Goal: Task Accomplishment & Management: Use online tool/utility

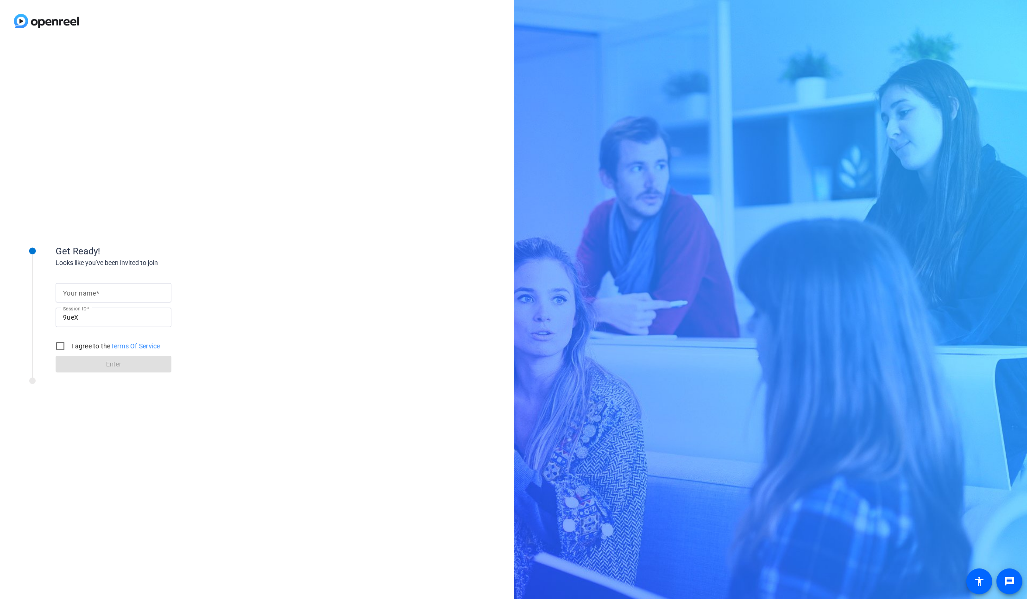
click at [151, 298] on div at bounding box center [113, 292] width 101 height 19
type input "[PERSON_NAME]"
click at [56, 346] on input "I agree to the Terms Of Service" at bounding box center [60, 346] width 19 height 19
checkbox input "true"
click at [93, 362] on span at bounding box center [114, 364] width 116 height 22
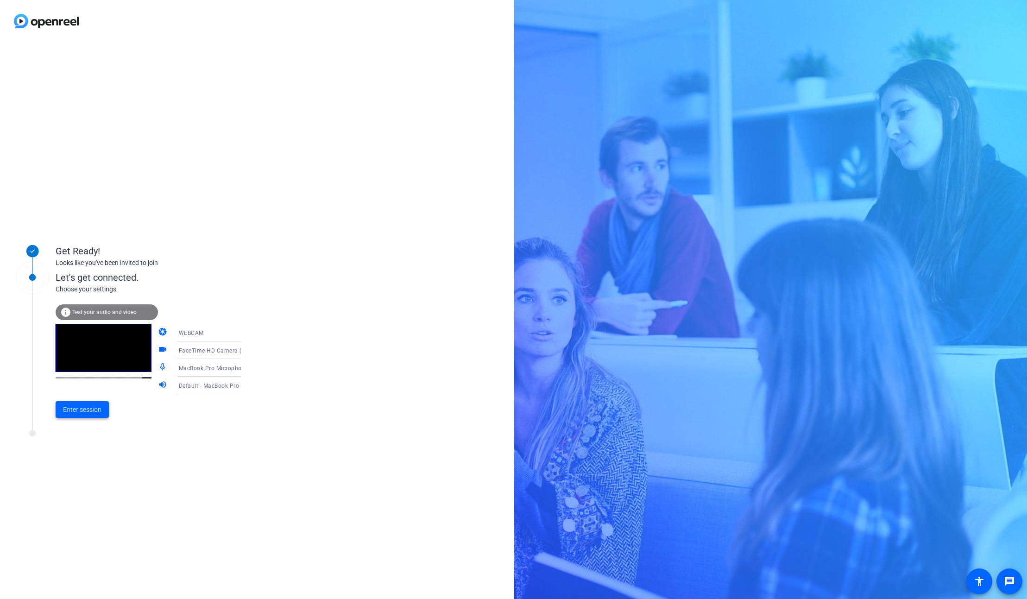
click at [88, 411] on span "Enter session" at bounding box center [82, 410] width 38 height 10
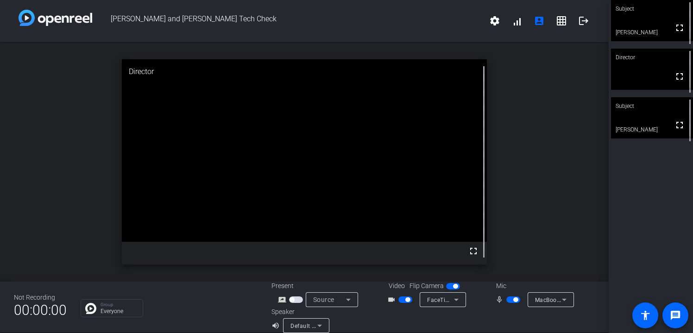
scroll to position [11, 0]
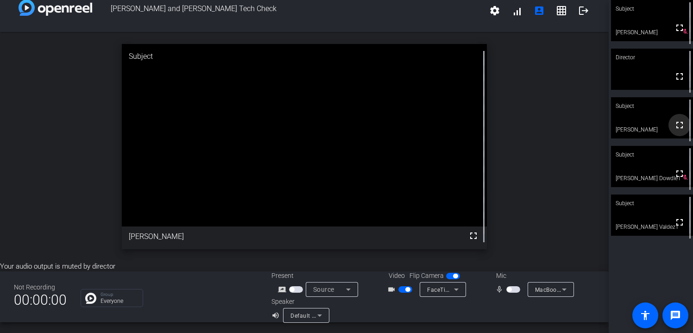
click at [679, 128] on mat-icon "fullscreen" at bounding box center [679, 124] width 11 height 11
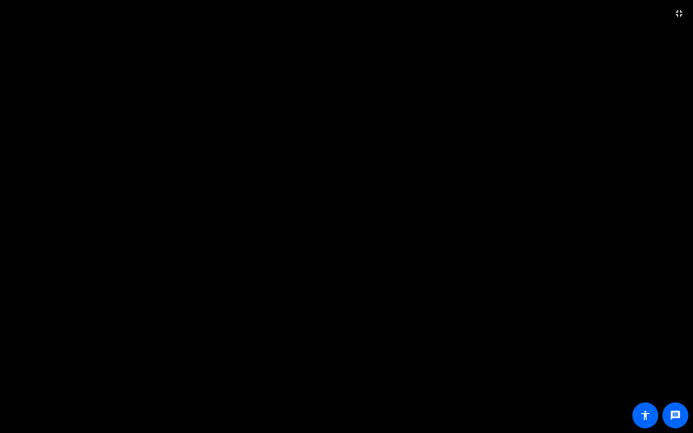
click at [466, 196] on video at bounding box center [346, 216] width 693 height 433
click at [370, 179] on video at bounding box center [346, 216] width 693 height 433
drag, startPoint x: 370, startPoint y: 179, endPoint x: 377, endPoint y: 179, distance: 7.4
click at [370, 179] on video at bounding box center [346, 216] width 693 height 433
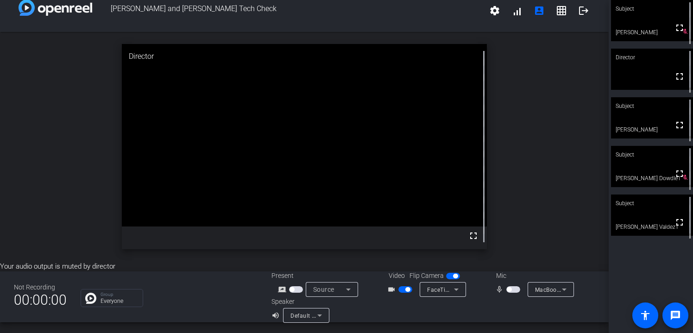
click at [334, 289] on div "Source" at bounding box center [329, 289] width 33 height 11
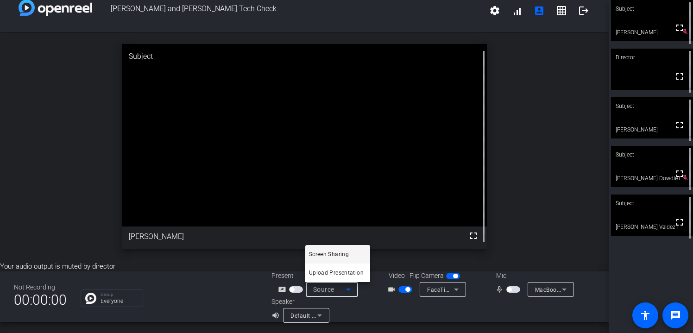
click at [293, 288] on div at bounding box center [346, 166] width 693 height 333
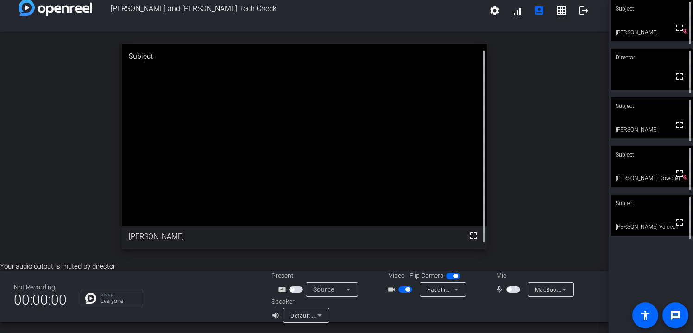
click at [293, 290] on span "button" at bounding box center [291, 289] width 5 height 5
click at [132, 298] on div "Group Everyone" at bounding box center [119, 298] width 38 height 12
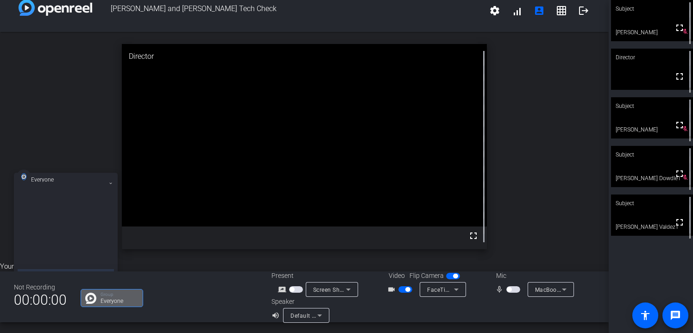
click at [107, 183] on mat-icon at bounding box center [110, 183] width 6 height 6
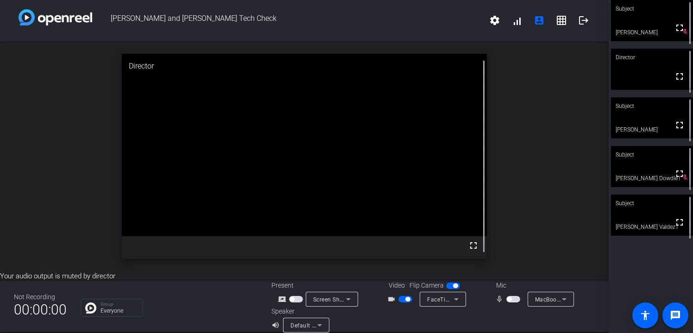
scroll to position [0, 0]
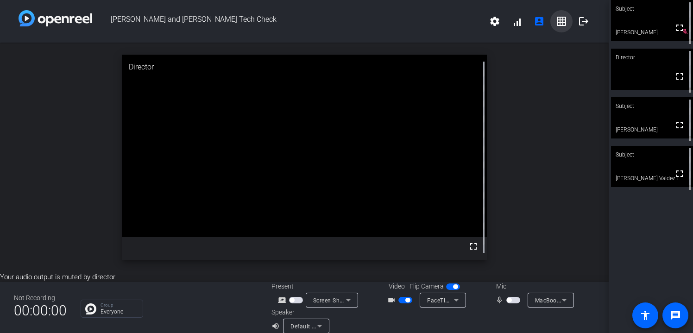
click at [559, 25] on mat-icon "grid_on" at bounding box center [561, 21] width 11 height 11
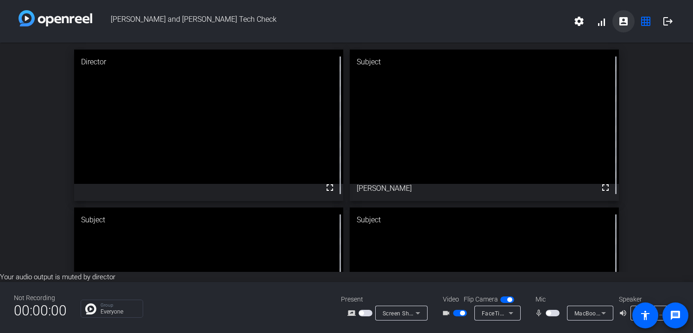
click at [626, 24] on mat-icon "account_box" at bounding box center [623, 21] width 11 height 11
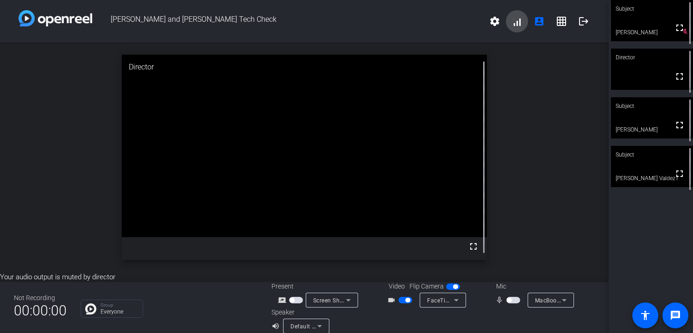
click at [518, 23] on span at bounding box center [517, 21] width 22 height 22
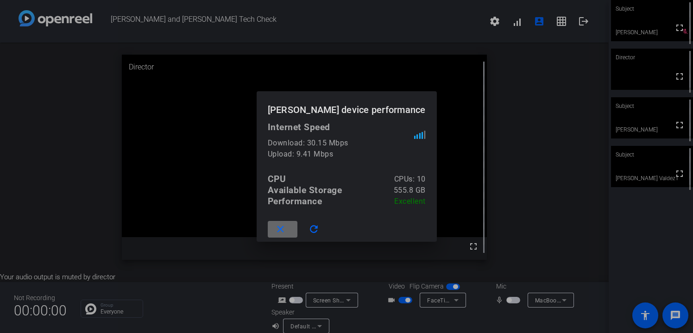
click at [286, 232] on mat-icon "close" at bounding box center [281, 230] width 12 height 12
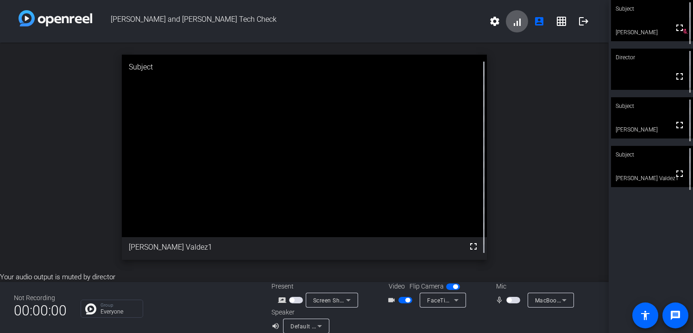
scroll to position [11, 0]
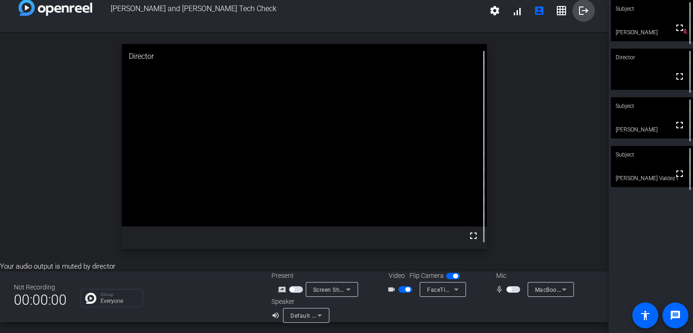
click at [584, 12] on mat-icon "logout" at bounding box center [583, 10] width 11 height 11
